Goal: Information Seeking & Learning: Learn about a topic

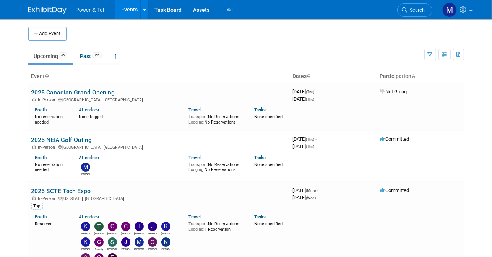
drag, startPoint x: 1, startPoint y: 224, endPoint x: 27, endPoint y: 208, distance: 30.6
click at [1, 224] on body "Power & Tel Events Add Event Bulk Upload Events Shareable Event Boards Recently…" at bounding box center [246, 128] width 492 height 257
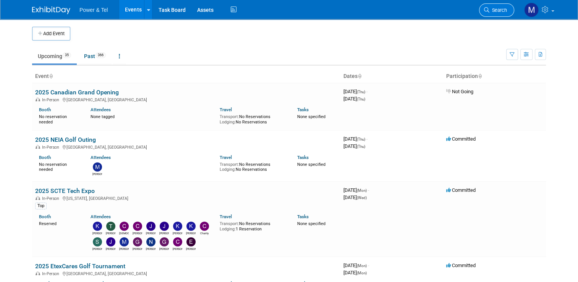
click at [492, 6] on link "Search" at bounding box center [496, 9] width 35 height 13
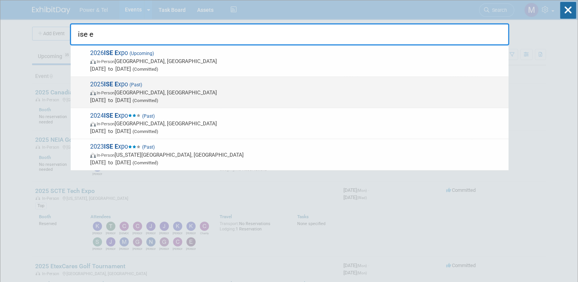
type input "ise e"
click at [284, 83] on span "2025 ISE E xpo (Past) In-Person New Orleans, LA Jul 29, 2025 to Jul 31, 2025 (C…" at bounding box center [296, 92] width 417 height 23
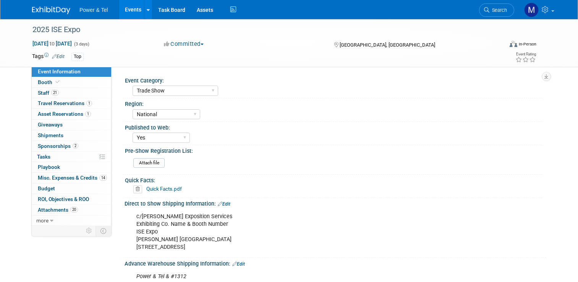
select select "Trade Show"
select select "National"
select select "Yes"
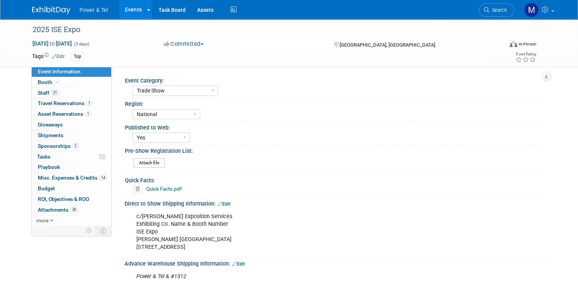
click at [490, 8] on icon at bounding box center [486, 9] width 5 height 5
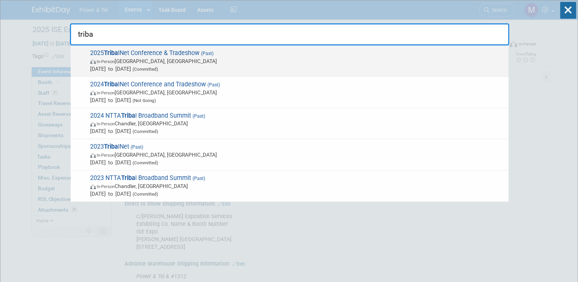
type input "triba"
click at [286, 67] on span "Sep 15, 2025 to Sep 18, 2025 (Committed)" at bounding box center [297, 69] width 415 height 8
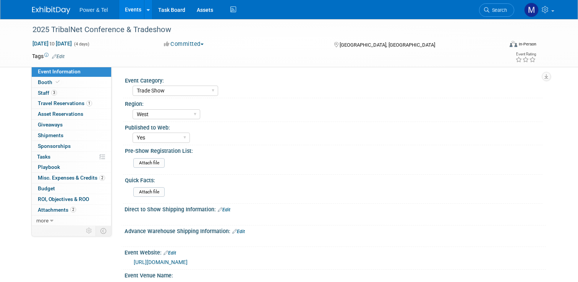
select select "Trade Show"
select select "West"
select select "Yes"
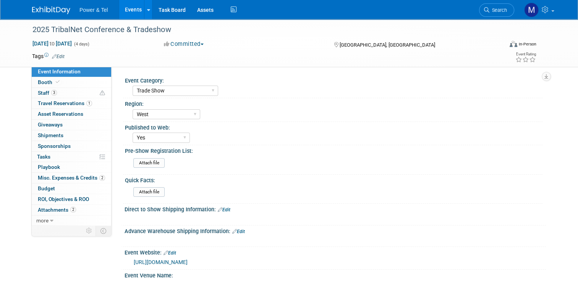
click at [483, 45] on div "Virtual In-Person Hybrid <img src="https://www.exhibitday.com/Images/Format-Vir…" at bounding box center [499, 45] width 75 height 11
